Goal: Task Accomplishment & Management: Complete application form

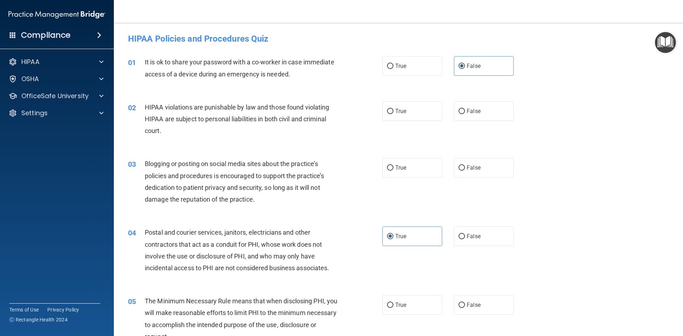
click at [309, 93] on div "02 HIPAA violations are punishable by law and those found violating HIPAA are s…" at bounding box center [399, 121] width 552 height 57
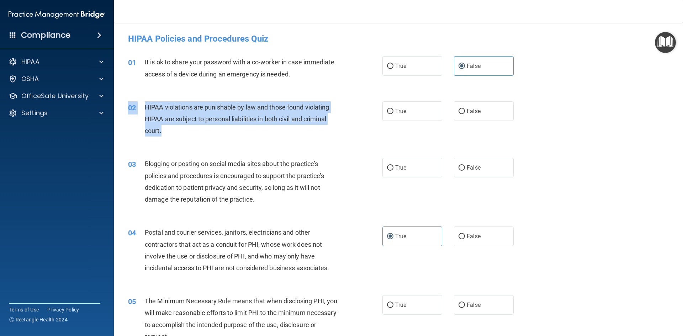
drag, startPoint x: 144, startPoint y: 100, endPoint x: 175, endPoint y: 126, distance: 40.6
click at [175, 126] on div "02 HIPAA violations are punishable by law and those found violating HIPAA are s…" at bounding box center [399, 121] width 552 height 57
copy div "02 HIPAA violations are punishable by law and those found violating HIPAA are s…"
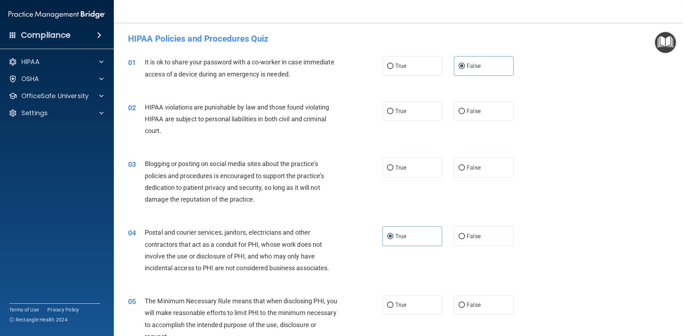
click at [243, 84] on div "01 It is ok to share your password with a co-worker in case immediate access of…" at bounding box center [399, 69] width 552 height 45
click at [395, 108] on span "True" at bounding box center [400, 111] width 11 height 7
click at [394, 109] on input "True" at bounding box center [390, 111] width 6 height 5
radio input "true"
click at [468, 173] on label "False" at bounding box center [484, 168] width 60 height 20
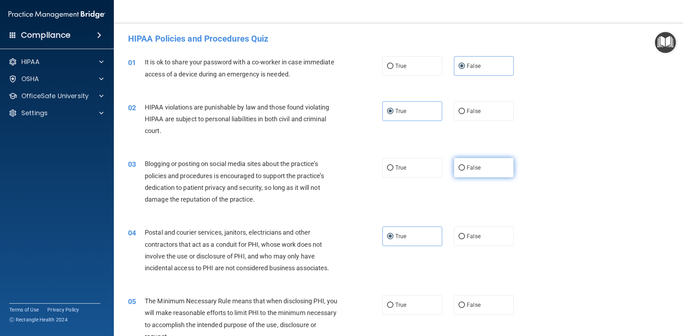
click at [465, 171] on input "False" at bounding box center [462, 167] width 6 height 5
radio input "true"
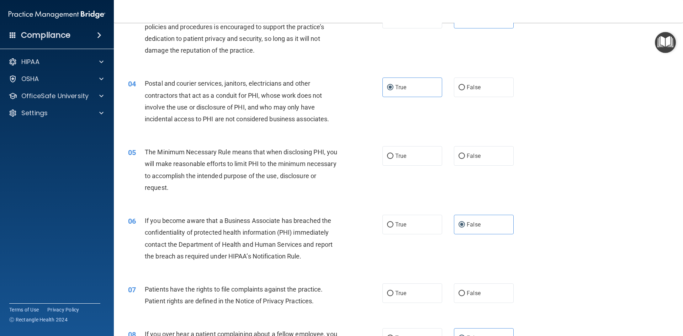
scroll to position [178, 0]
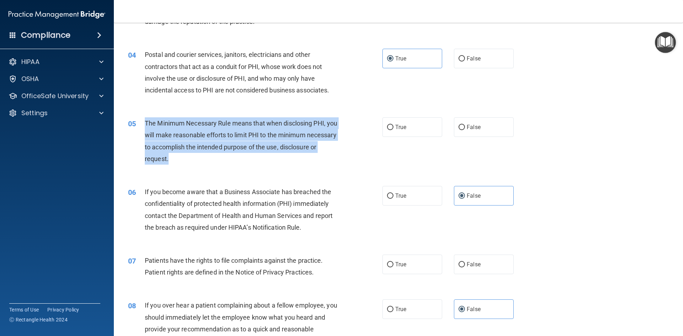
drag, startPoint x: 231, startPoint y: 162, endPoint x: 146, endPoint y: 126, distance: 92.0
click at [146, 126] on div "The Minimum Necessary Rule means that when disclosing PHI, you will make reason…" at bounding box center [244, 140] width 199 height 47
copy span "The Minimum Necessary Rule means that when disclosing PHI, you will make reason…"
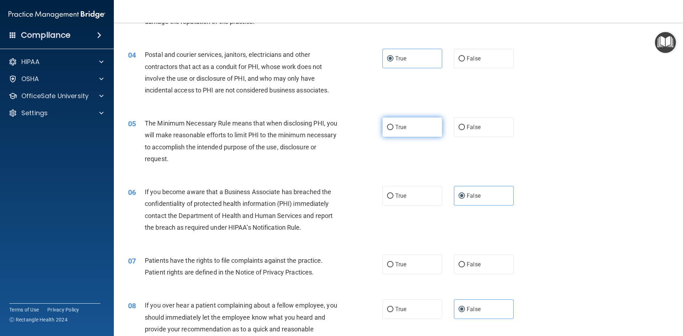
click at [412, 126] on label "True" at bounding box center [413, 127] width 60 height 20
click at [394, 126] on input "True" at bounding box center [390, 127] width 6 height 5
radio input "true"
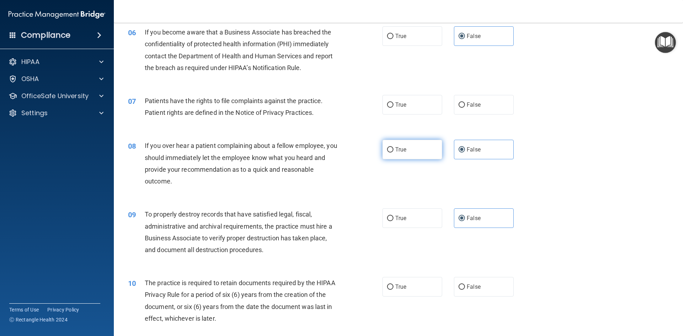
scroll to position [356, 0]
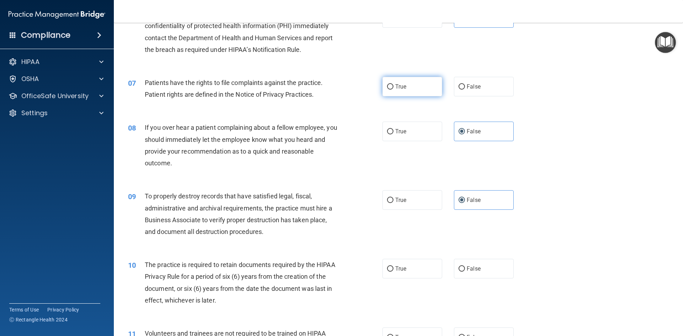
click at [396, 94] on label "True" at bounding box center [413, 87] width 60 height 20
click at [394, 90] on input "True" at bounding box center [390, 86] width 6 height 5
radio input "true"
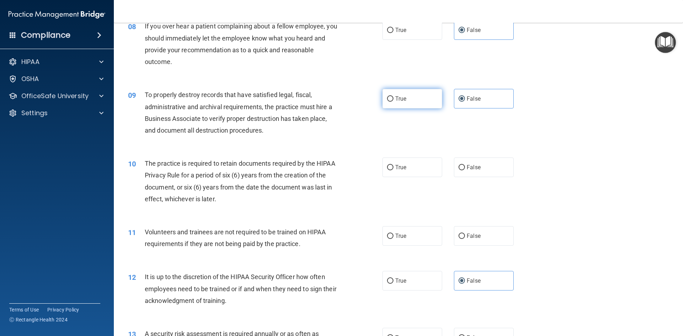
scroll to position [463, 0]
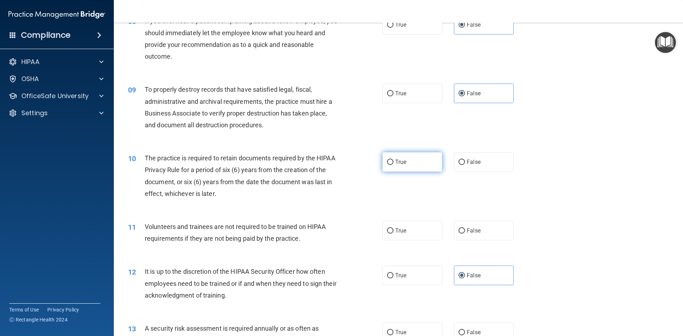
click at [398, 165] on span "True" at bounding box center [400, 162] width 11 height 7
click at [394, 165] on input "True" at bounding box center [390, 162] width 6 height 5
radio input "true"
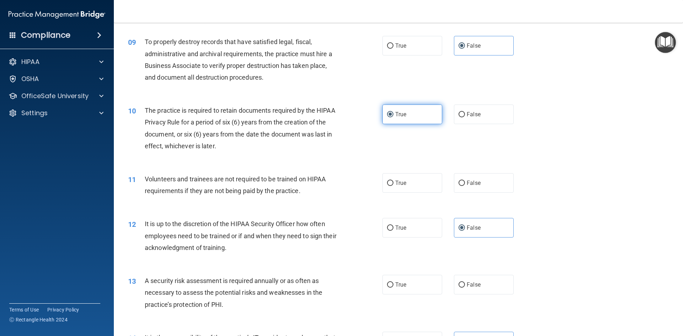
scroll to position [569, 0]
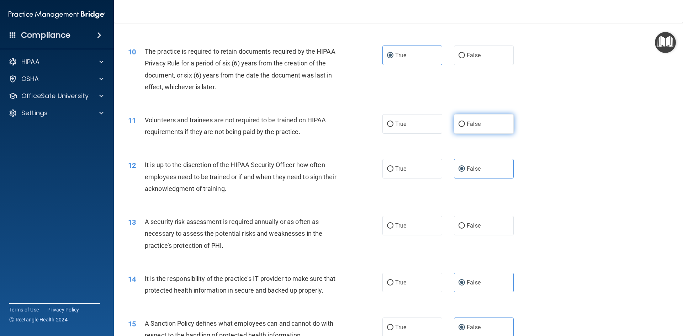
click at [459, 126] on input "False" at bounding box center [462, 124] width 6 height 5
radio input "true"
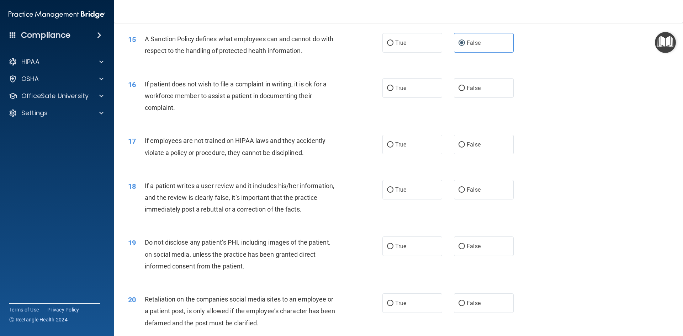
scroll to position [890, 0]
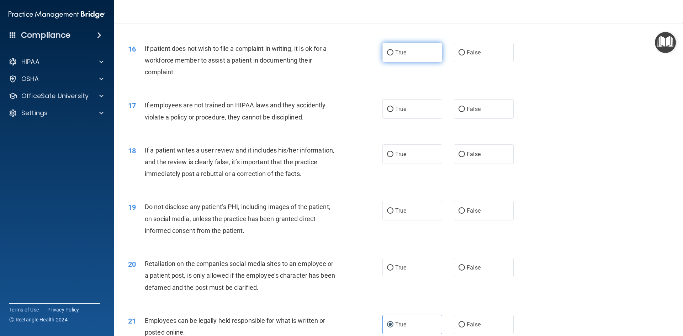
click at [388, 62] on label "True" at bounding box center [413, 53] width 60 height 20
click at [388, 56] on input "True" at bounding box center [390, 52] width 6 height 5
radio input "true"
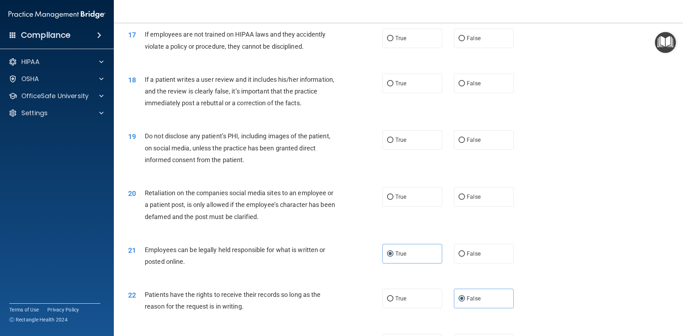
scroll to position [961, 0]
click at [480, 48] on label "False" at bounding box center [484, 38] width 60 height 20
click at [465, 41] on input "False" at bounding box center [462, 38] width 6 height 5
radio input "true"
drag, startPoint x: 448, startPoint y: 93, endPoint x: 460, endPoint y: 93, distance: 12.1
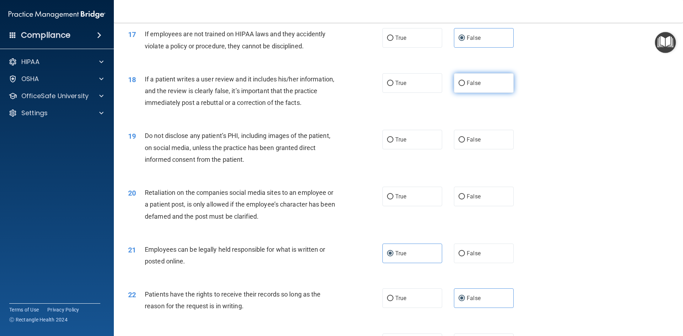
click at [451, 93] on div "True False" at bounding box center [454, 83] width 143 height 20
click at [461, 86] on input "False" at bounding box center [462, 83] width 6 height 5
radio input "true"
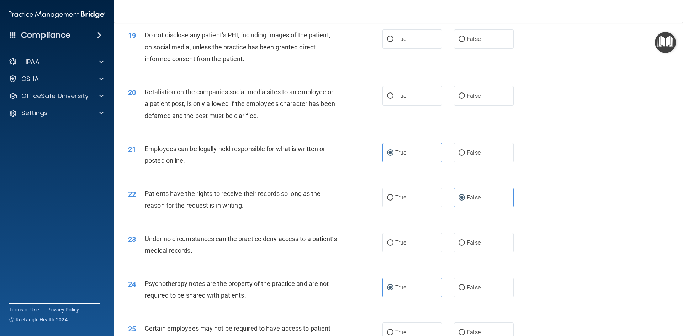
scroll to position [1067, 0]
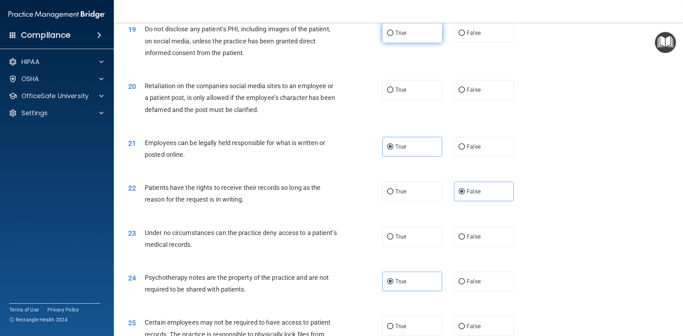
click at [391, 43] on label "True" at bounding box center [413, 33] width 60 height 20
click at [391, 36] on input "True" at bounding box center [390, 33] width 6 height 5
radio input "true"
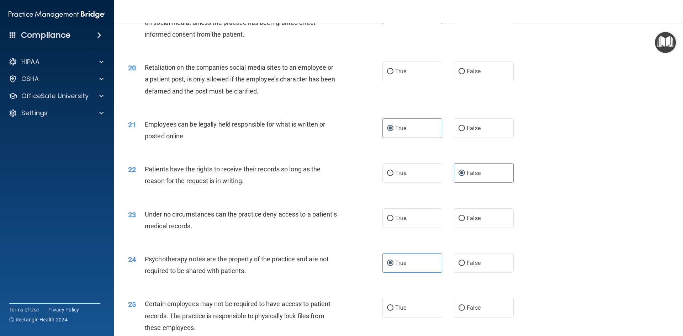
scroll to position [1103, 0]
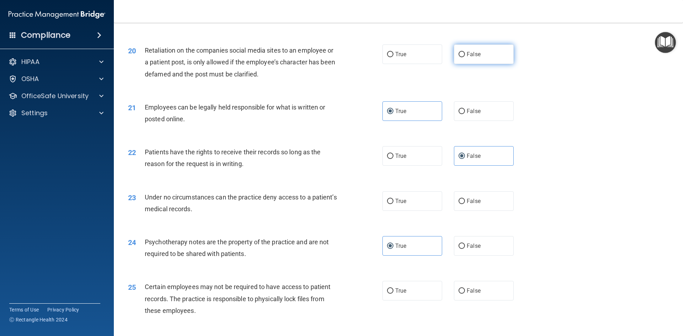
click at [458, 64] on label "False" at bounding box center [484, 54] width 60 height 20
click at [459, 57] on input "False" at bounding box center [462, 54] width 6 height 5
radio input "true"
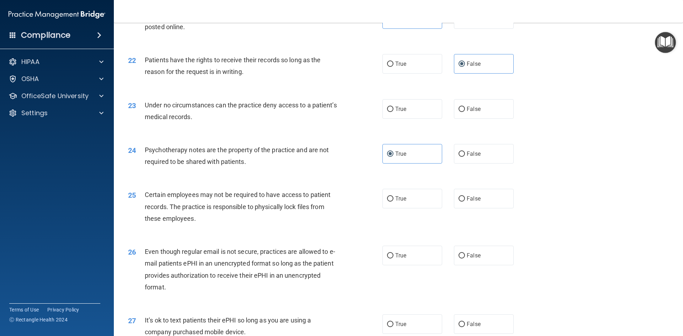
scroll to position [1210, 0]
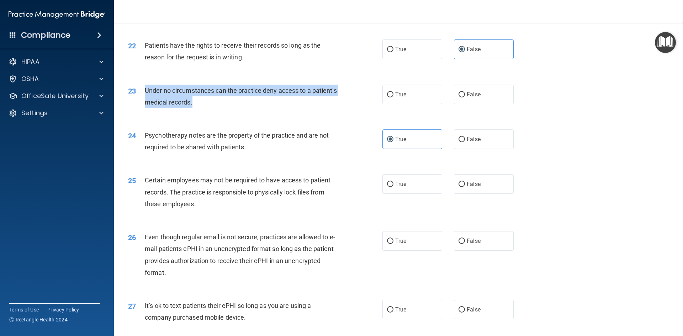
drag, startPoint x: 231, startPoint y: 116, endPoint x: 136, endPoint y: 109, distance: 95.2
click at [136, 109] on div "23 Under no circumstances can the practice deny access to a patient’s medical r…" at bounding box center [255, 98] width 276 height 27
copy div "Under no circumstances can the practice deny access to a patient’s medical reco…"
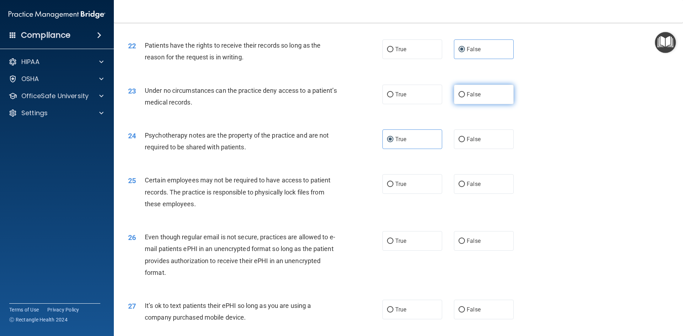
click at [463, 104] on label "False" at bounding box center [484, 95] width 60 height 20
click at [463, 97] on input "False" at bounding box center [462, 94] width 6 height 5
radio input "true"
click at [406, 189] on label "True" at bounding box center [413, 184] width 60 height 20
click at [394, 187] on input "True" at bounding box center [390, 184] width 6 height 5
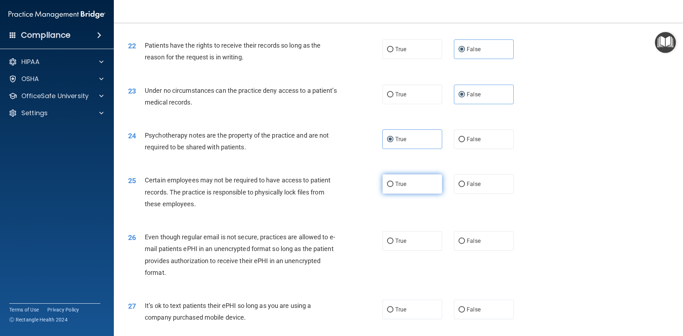
radio input "true"
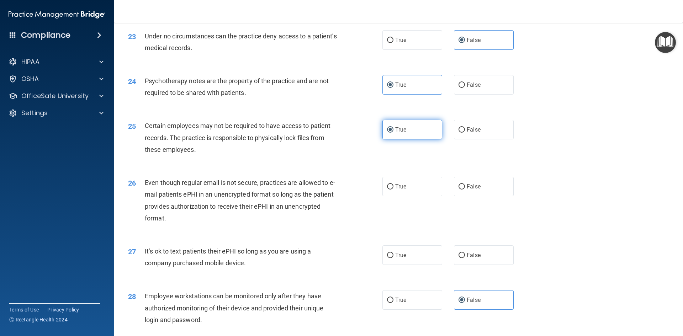
scroll to position [1317, 0]
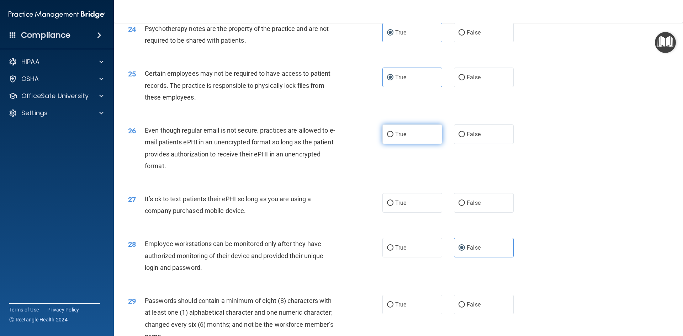
click at [383, 144] on label "True" at bounding box center [413, 135] width 60 height 20
click at [387, 137] on input "True" at bounding box center [390, 134] width 6 height 5
radio input "true"
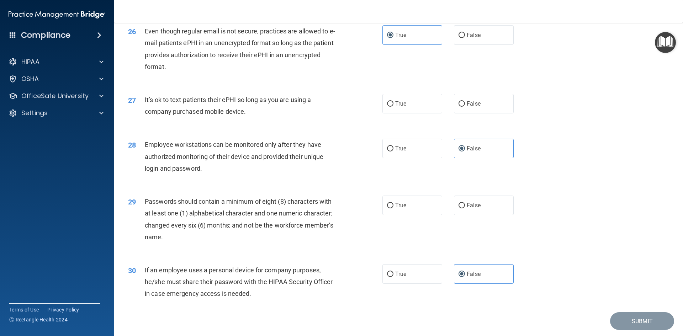
scroll to position [1423, 0]
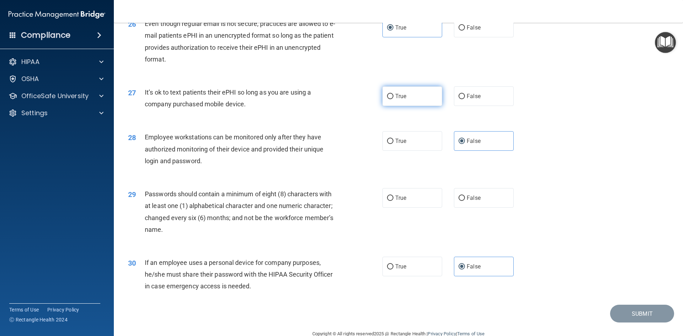
click at [420, 106] on label "True" at bounding box center [413, 96] width 60 height 20
click at [394, 99] on input "True" at bounding box center [390, 96] width 6 height 5
radio input "true"
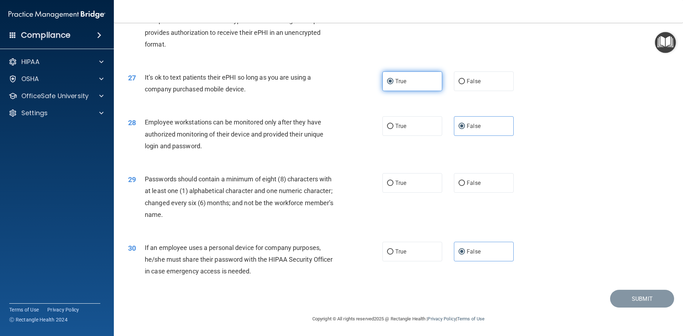
scroll to position [1450, 0]
click at [417, 187] on label "True" at bounding box center [413, 183] width 60 height 20
click at [394, 186] on input "True" at bounding box center [390, 183] width 6 height 5
radio input "true"
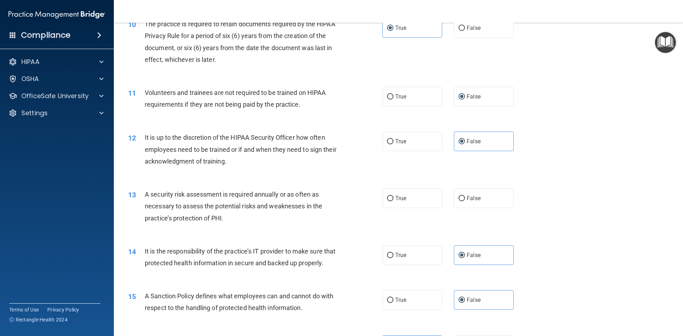
scroll to position [596, 0]
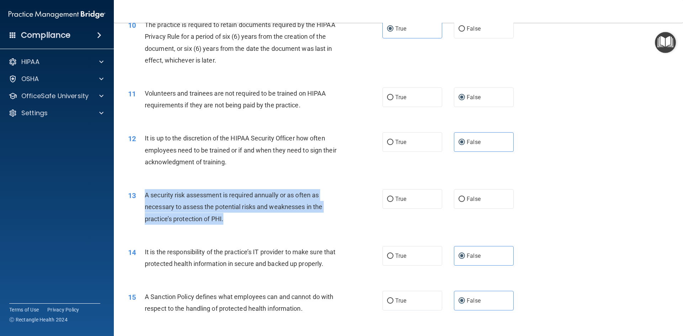
drag, startPoint x: 265, startPoint y: 223, endPoint x: 144, endPoint y: 194, distance: 123.9
click at [145, 194] on div "A security risk assessment is required annually or as often as necessary to ass…" at bounding box center [244, 207] width 199 height 36
copy span "A security risk assessment is required annually or as often as necessary to ass…"
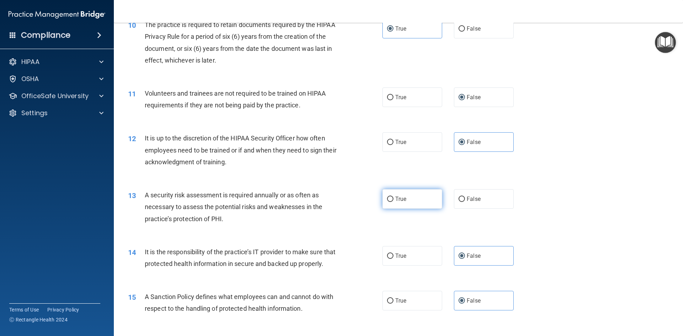
click at [420, 203] on label "True" at bounding box center [413, 199] width 60 height 20
click at [394, 202] on input "True" at bounding box center [390, 199] width 6 height 5
radio input "true"
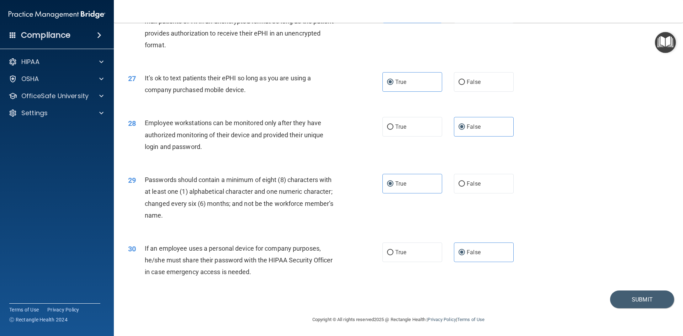
scroll to position [1450, 0]
click at [614, 295] on button "Submit" at bounding box center [642, 299] width 64 height 18
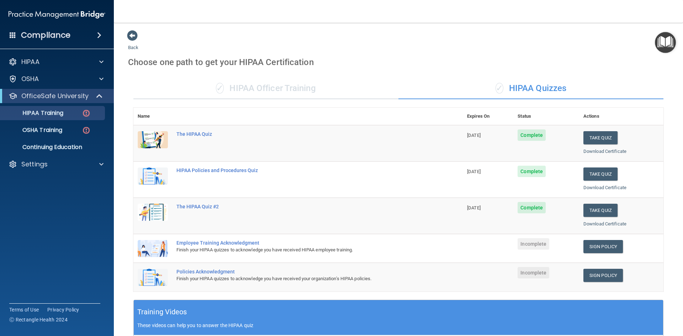
scroll to position [178, 0]
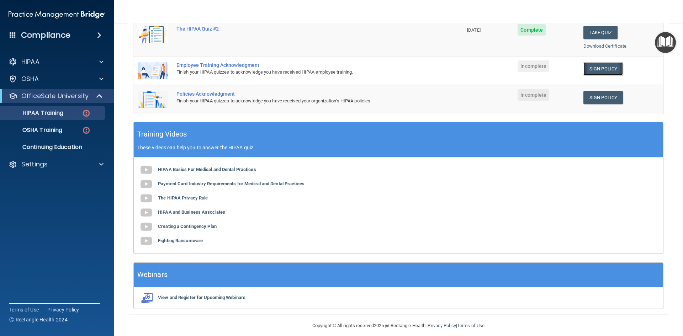
click at [614, 70] on link "Sign Policy" at bounding box center [603, 68] width 39 height 13
click at [593, 97] on link "Sign Policy" at bounding box center [603, 97] width 39 height 13
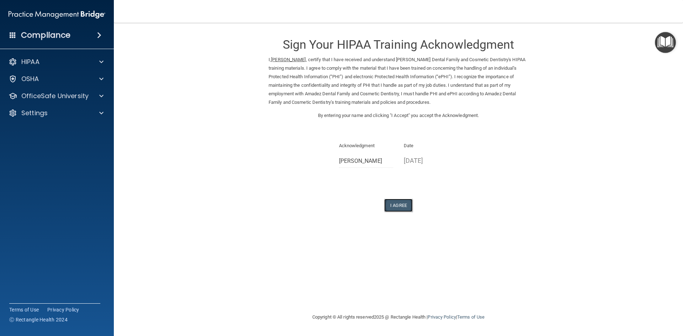
click at [395, 206] on button "I Agree" at bounding box center [398, 205] width 28 height 13
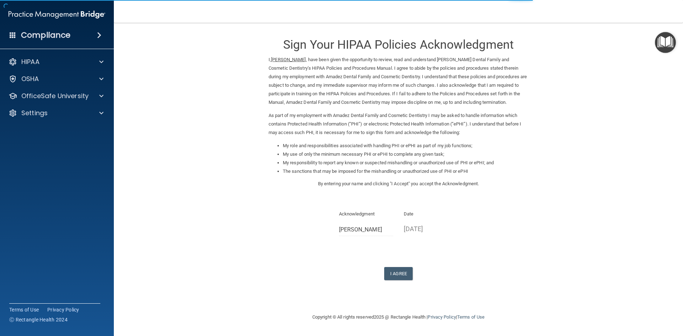
click at [415, 229] on p "08/29/2025" at bounding box center [431, 229] width 54 height 12
click at [439, 227] on p "08/29/2025" at bounding box center [431, 229] width 54 height 12
click at [416, 227] on p "08/29/2025" at bounding box center [431, 229] width 54 height 12
click at [405, 232] on p "08/29/2025" at bounding box center [431, 229] width 54 height 12
click at [406, 231] on p "08/29/2025" at bounding box center [431, 229] width 54 height 12
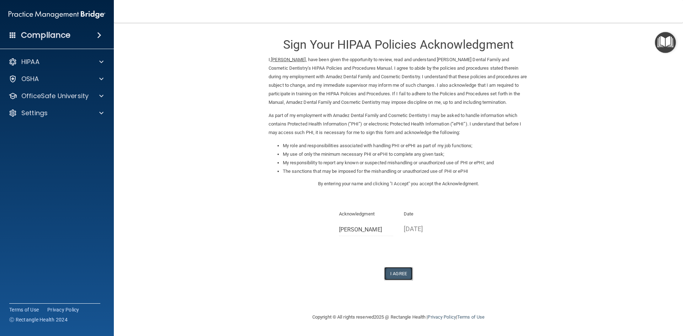
click at [398, 274] on button "I Agree" at bounding box center [398, 273] width 28 height 13
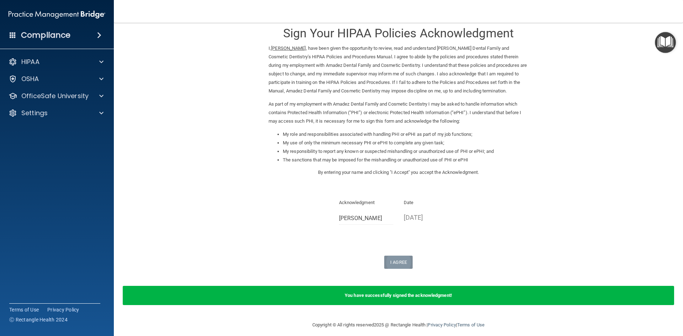
scroll to position [17, 0]
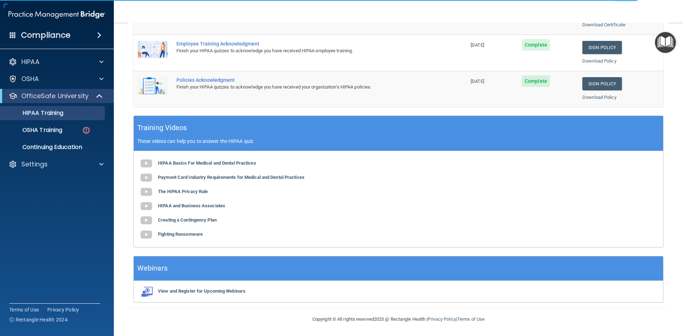
scroll to position [200, 0]
click at [44, 127] on p "OSHA Training" at bounding box center [34, 130] width 58 height 7
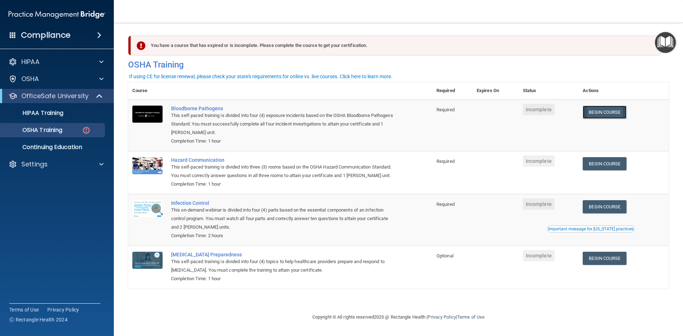
click at [613, 117] on link "Begin Course" at bounding box center [604, 112] width 43 height 13
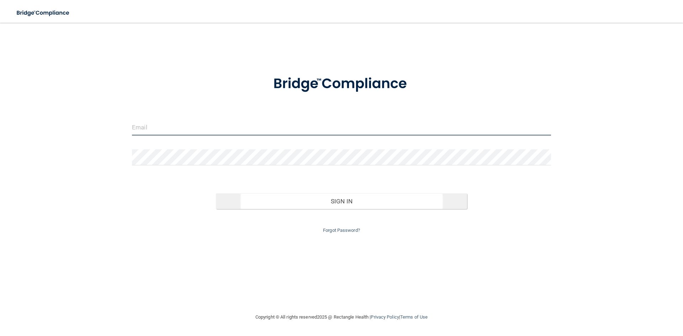
type input "[EMAIL_ADDRESS][PERSON_NAME][DOMAIN_NAME]"
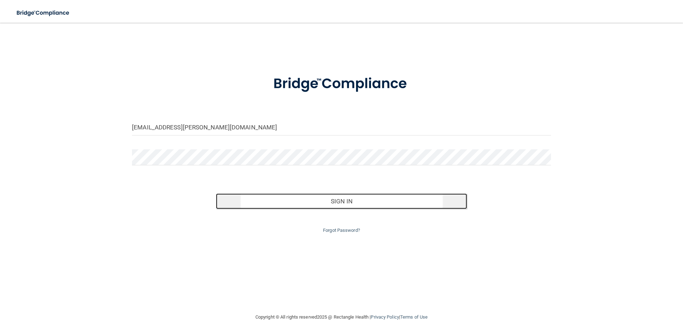
click at [273, 198] on button "Sign In" at bounding box center [342, 202] width 252 height 16
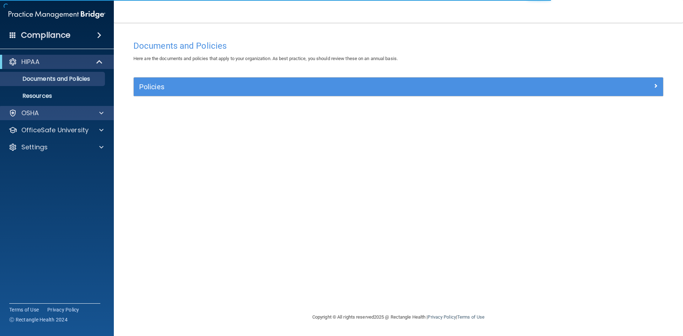
click at [61, 118] on div "OSHA" at bounding box center [57, 113] width 114 height 14
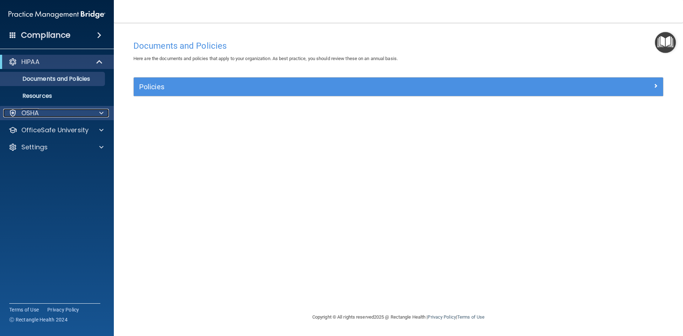
click at [77, 114] on div "OSHA" at bounding box center [47, 113] width 88 height 9
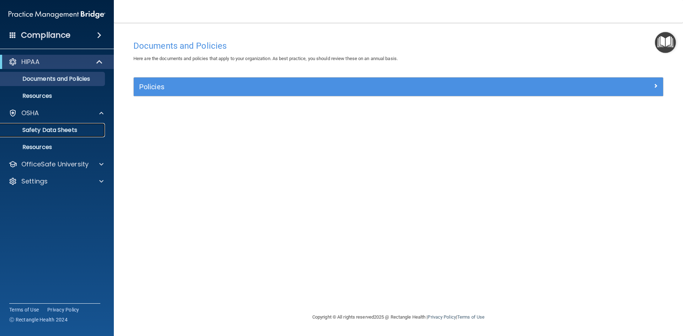
click at [72, 131] on p "Safety Data Sheets" at bounding box center [53, 130] width 97 height 7
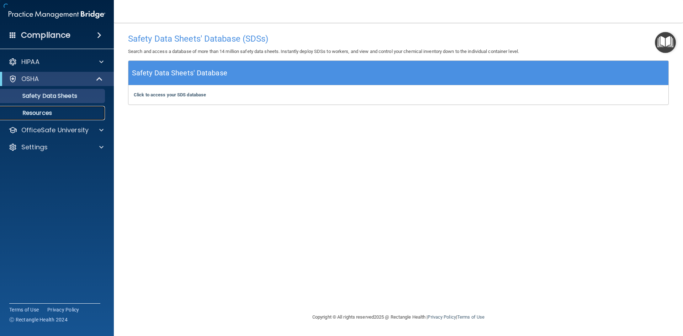
click at [68, 111] on p "Resources" at bounding box center [53, 113] width 97 height 7
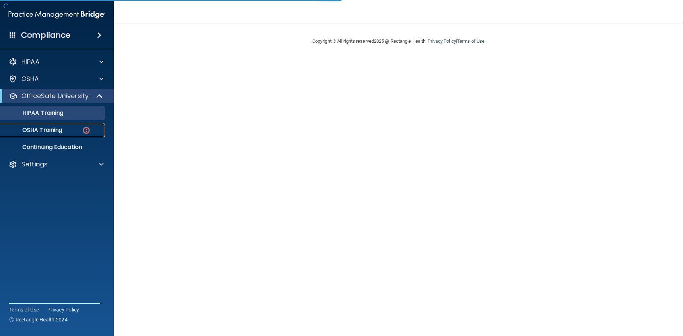
click at [72, 124] on link "OSHA Training" at bounding box center [49, 130] width 112 height 14
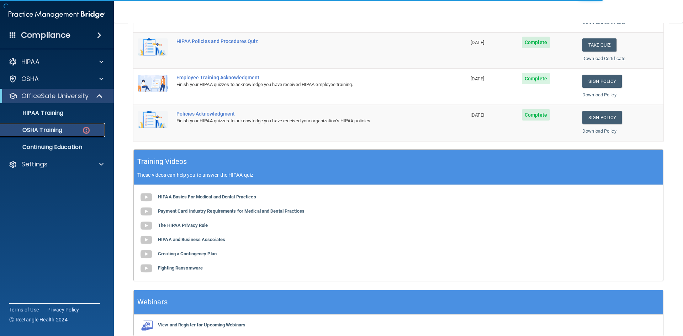
scroll to position [178, 0]
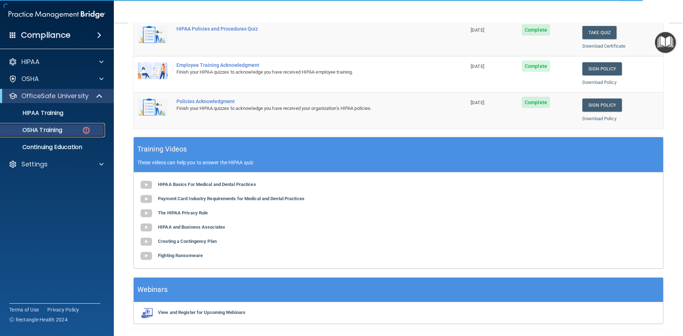
click at [58, 132] on p "OSHA Training" at bounding box center [34, 130] width 58 height 7
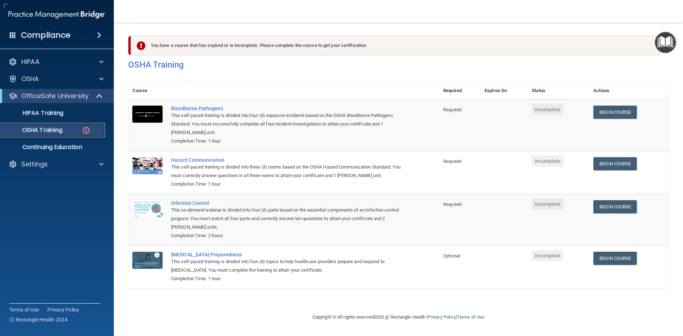
scroll to position [0, 0]
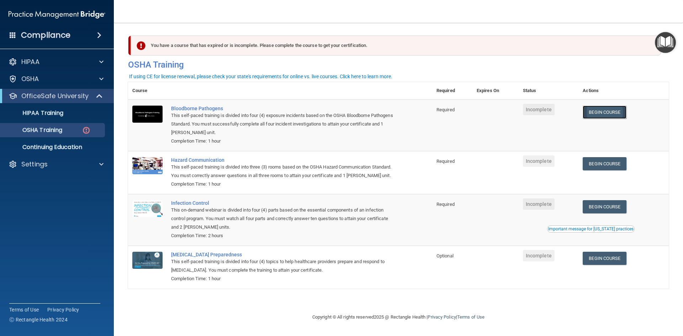
click at [615, 116] on link "Begin Course" at bounding box center [604, 112] width 43 height 13
click at [606, 168] on link "Begin Course" at bounding box center [604, 163] width 43 height 13
click at [600, 208] on link "Begin Course" at bounding box center [604, 206] width 43 height 13
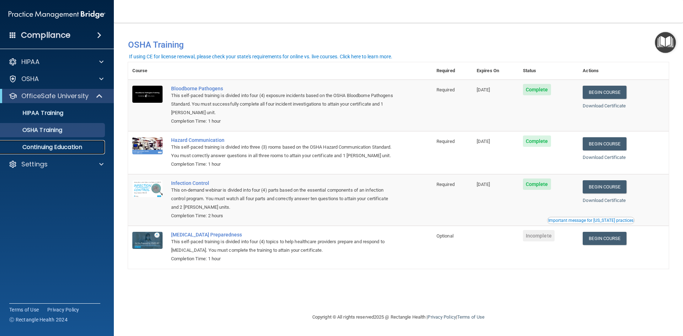
click at [39, 149] on p "Continuing Education" at bounding box center [53, 147] width 97 height 7
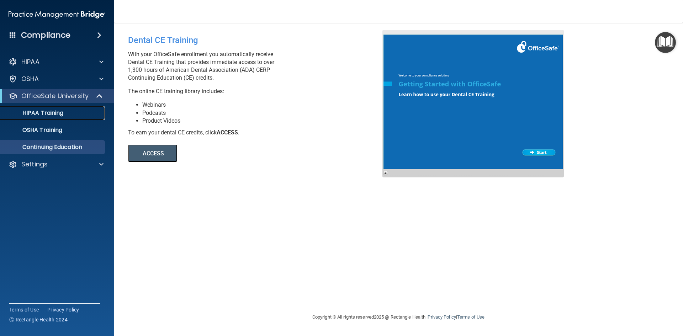
click at [42, 116] on p "HIPAA Training" at bounding box center [34, 113] width 59 height 7
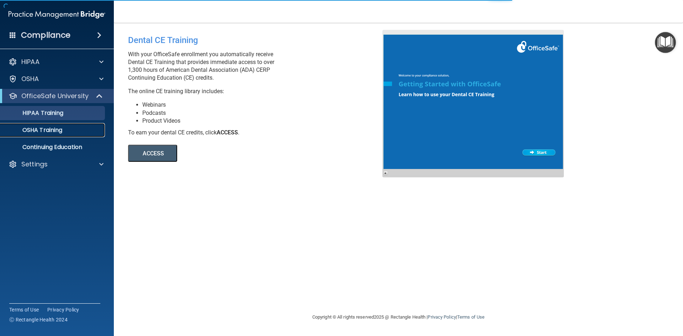
click at [56, 127] on p "OSHA Training" at bounding box center [34, 130] width 58 height 7
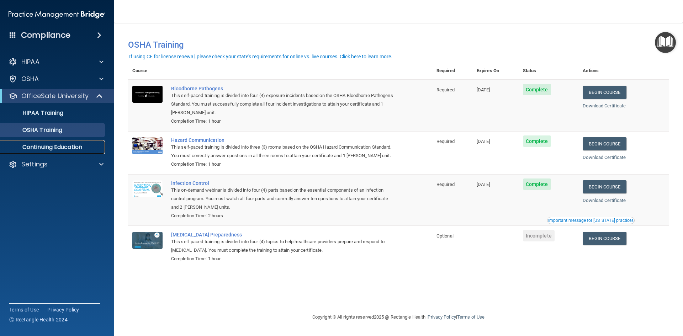
click at [57, 145] on p "Continuing Education" at bounding box center [53, 147] width 97 height 7
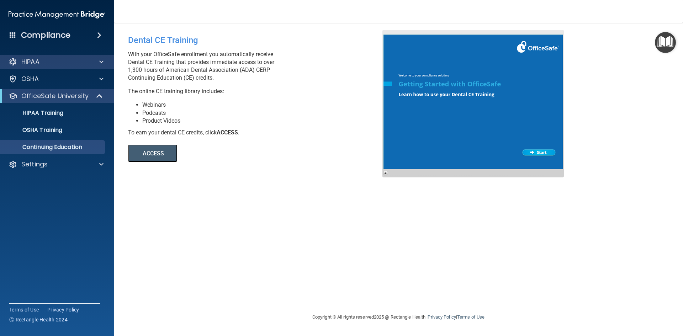
click at [37, 66] on div "HIPAA" at bounding box center [57, 62] width 114 height 14
click at [49, 62] on div "HIPAA" at bounding box center [47, 62] width 88 height 9
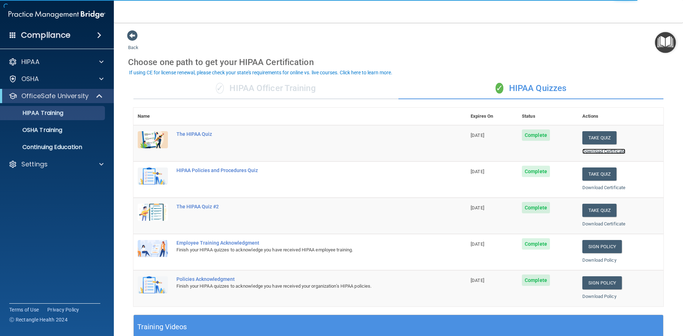
click at [589, 154] on link "Download Certificate" at bounding box center [603, 151] width 43 height 5
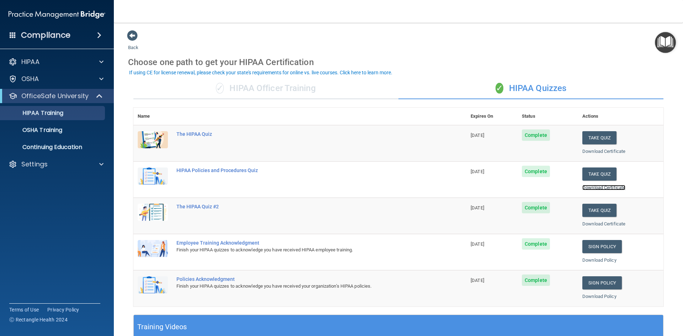
click at [598, 190] on link "Download Certificate" at bounding box center [603, 187] width 43 height 5
click at [589, 224] on link "Download Certificate" at bounding box center [603, 223] width 43 height 5
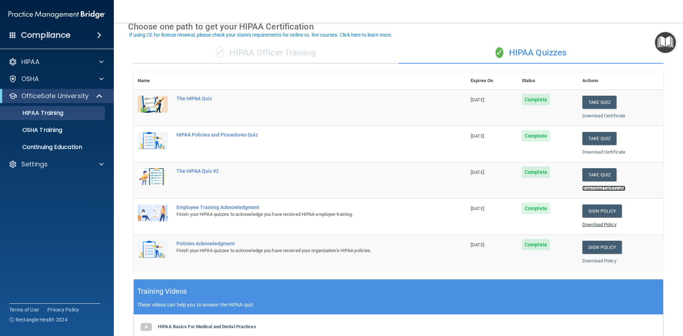
scroll to position [71, 0]
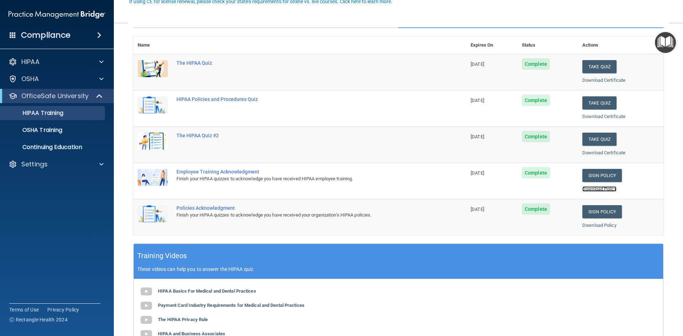
click at [587, 189] on link "Download Policy" at bounding box center [599, 188] width 34 height 5
click at [603, 223] on link "Download Policy" at bounding box center [599, 225] width 34 height 5
click at [79, 126] on link "OSHA Training" at bounding box center [49, 130] width 112 height 14
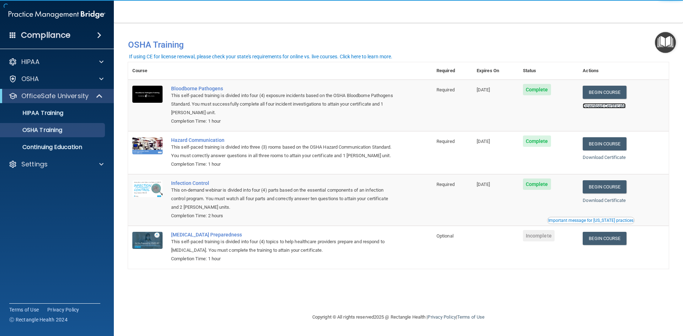
click at [616, 106] on link "Download Certificate" at bounding box center [604, 105] width 43 height 5
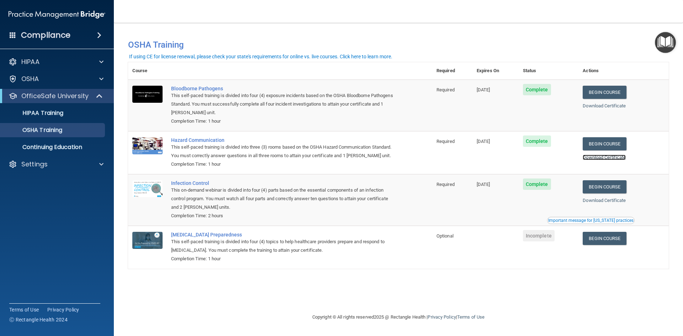
click at [626, 155] on link "Download Certificate" at bounding box center [604, 157] width 43 height 5
click at [625, 203] on link "Download Certificate" at bounding box center [604, 200] width 43 height 5
click at [473, 252] on td "Optional" at bounding box center [452, 247] width 40 height 43
